Goal: Task Accomplishment & Management: Complete application form

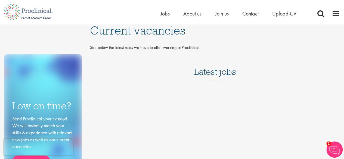
click at [207, 73] on h3 "Latest jobs" at bounding box center [215, 67] width 42 height 27
click at [163, 87] on div "Low on time? Send Proclinical your cv now! We will instantly match your skills …" at bounding box center [172, 111] width 344 height 172
click at [204, 74] on h3 "Latest jobs" at bounding box center [215, 67] width 42 height 27
click at [235, 80] on h3 "Latest jobs" at bounding box center [215, 67] width 42 height 27
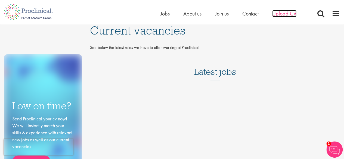
click at [283, 14] on span "Upload CV" at bounding box center [285, 13] width 24 height 7
